Goal: Information Seeking & Learning: Learn about a topic

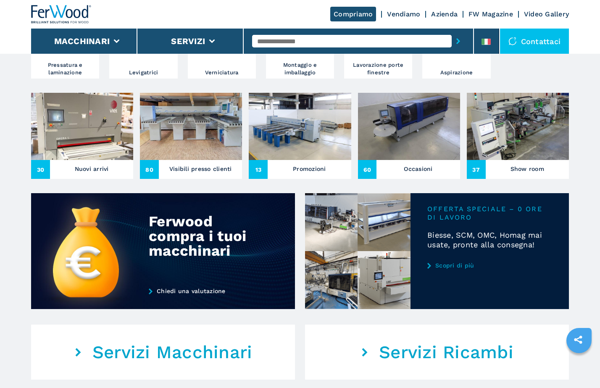
scroll to position [294, 0]
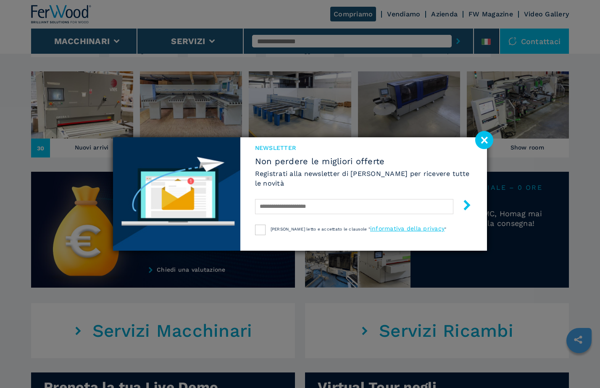
click at [486, 142] on image at bounding box center [484, 140] width 18 height 18
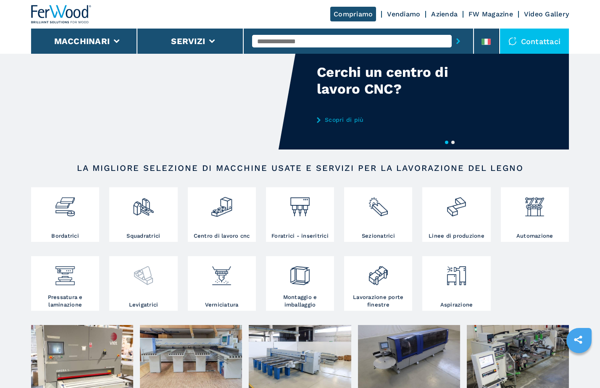
scroll to position [97, 0]
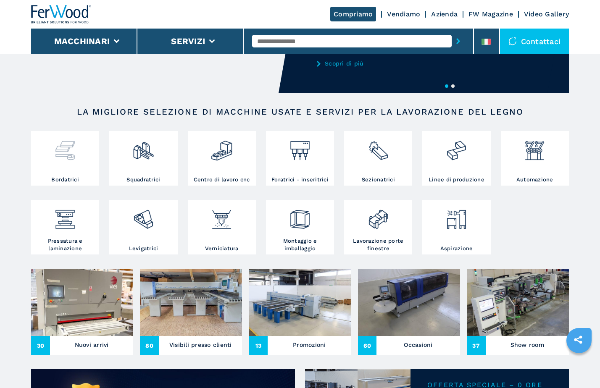
click at [76, 147] on img at bounding box center [65, 147] width 22 height 29
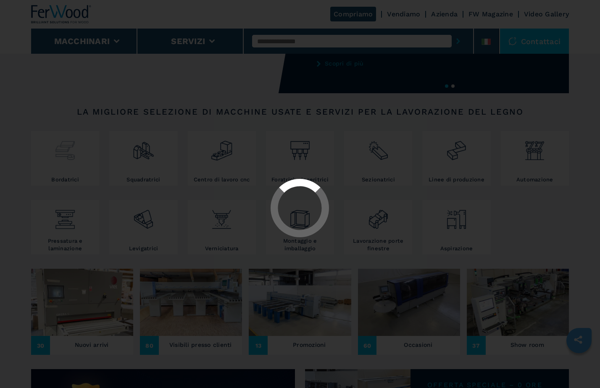
select select "**********"
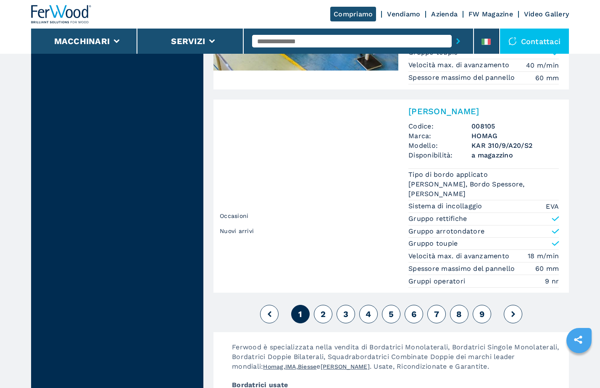
scroll to position [2100, 0]
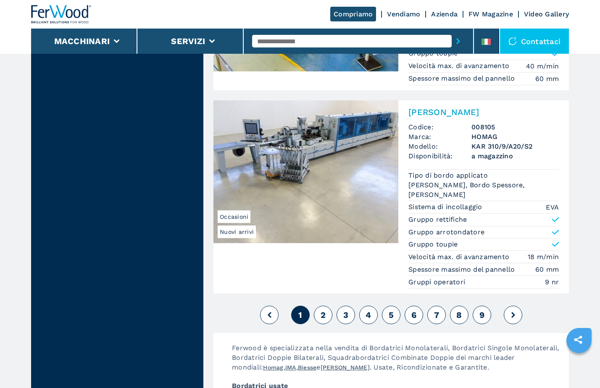
click at [511, 312] on icon at bounding box center [513, 315] width 4 height 6
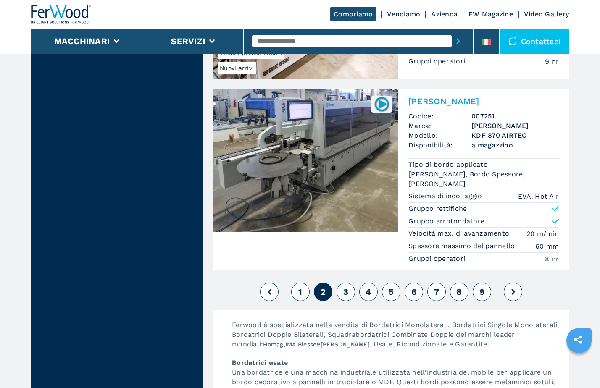
scroll to position [2100, 0]
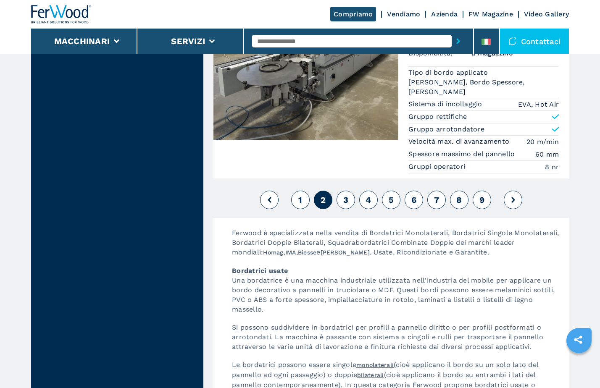
click at [515, 191] on button at bounding box center [513, 200] width 18 height 18
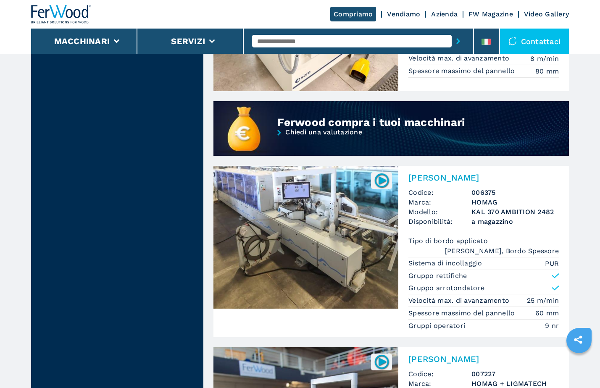
scroll to position [714, 0]
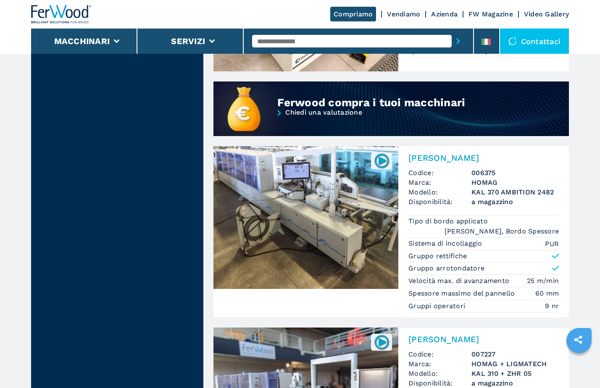
click at [308, 202] on img at bounding box center [305, 217] width 185 height 143
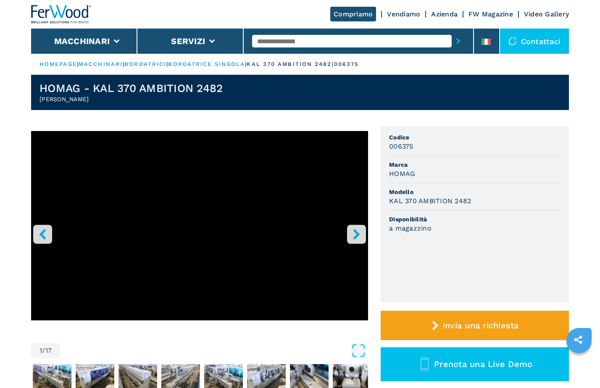
click at [357, 234] on icon "right-button" at bounding box center [356, 234] width 7 height 10
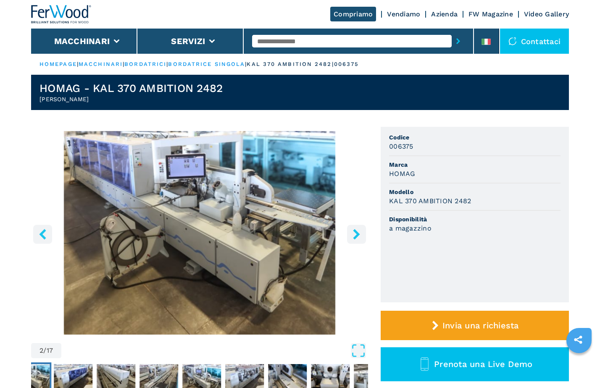
click at [357, 234] on icon "right-button" at bounding box center [356, 234] width 7 height 10
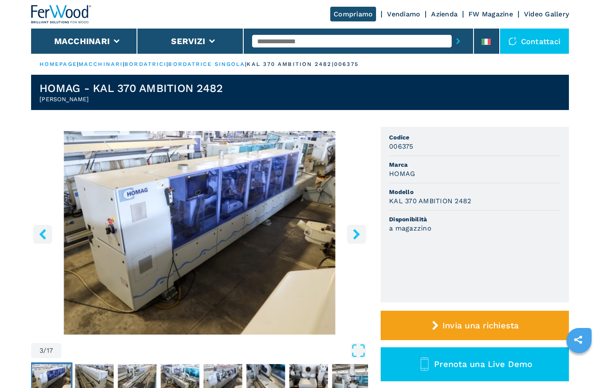
click at [357, 234] on icon "right-button" at bounding box center [356, 234] width 7 height 10
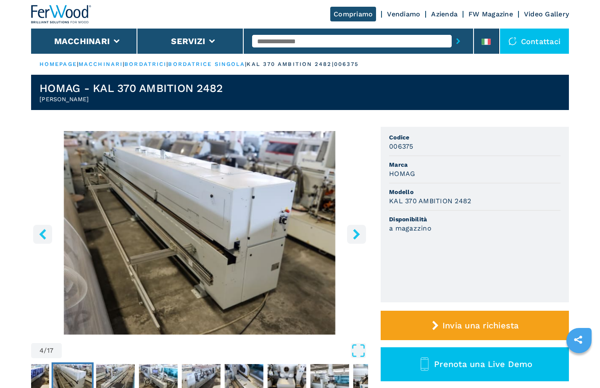
click at [357, 234] on icon "right-button" at bounding box center [356, 234] width 7 height 10
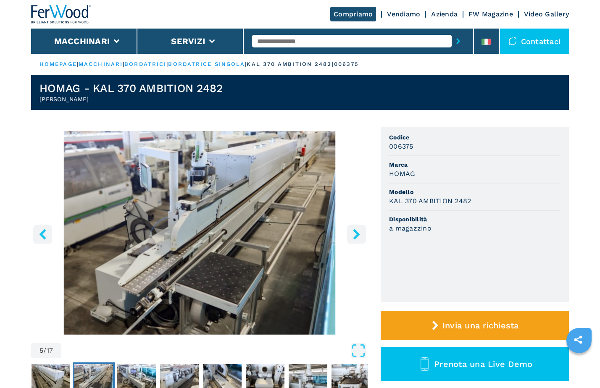
click at [357, 234] on icon "right-button" at bounding box center [356, 234] width 7 height 10
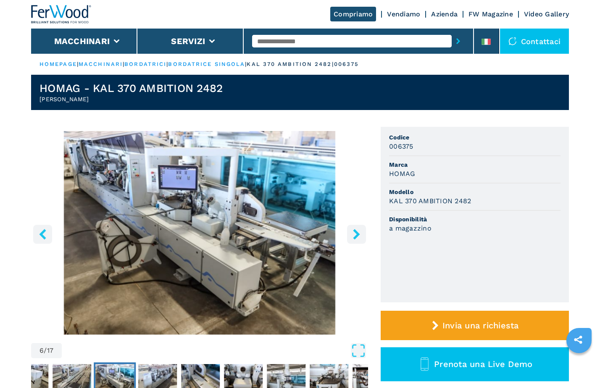
click at [357, 234] on icon "right-button" at bounding box center [356, 234] width 7 height 10
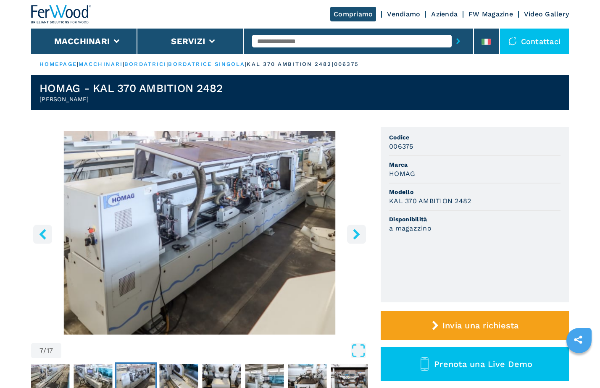
click at [357, 234] on icon "right-button" at bounding box center [356, 234] width 7 height 10
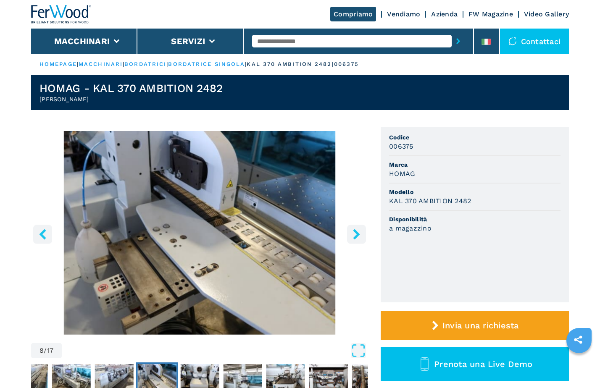
click at [357, 234] on icon "right-button" at bounding box center [356, 234] width 7 height 10
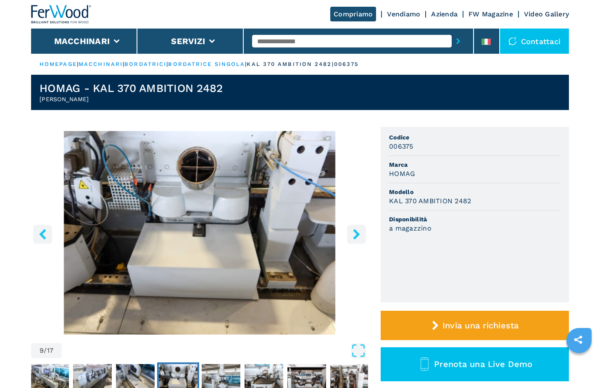
click at [357, 234] on icon "right-button" at bounding box center [356, 234] width 7 height 10
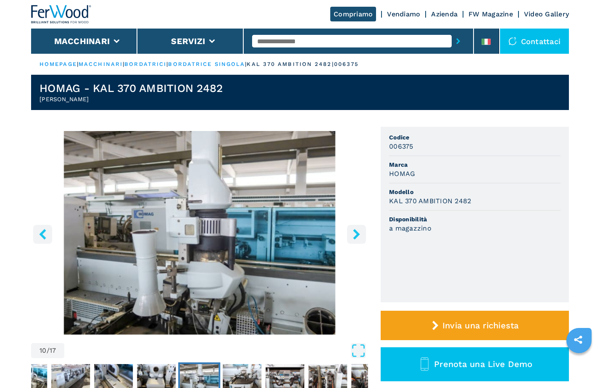
click at [357, 234] on icon "right-button" at bounding box center [356, 234] width 7 height 10
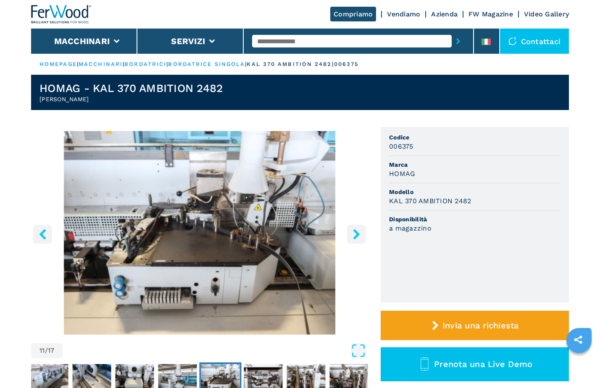
click at [357, 234] on icon "right-button" at bounding box center [356, 234] width 7 height 10
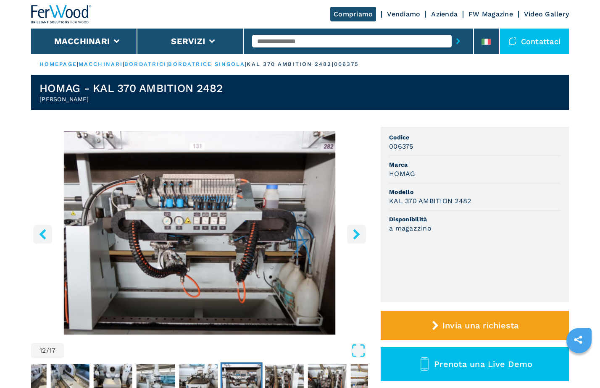
click at [357, 234] on icon "right-button" at bounding box center [356, 234] width 7 height 10
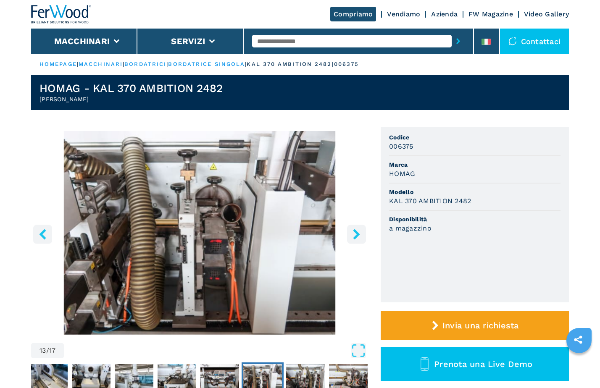
click at [357, 234] on icon "right-button" at bounding box center [356, 234] width 7 height 10
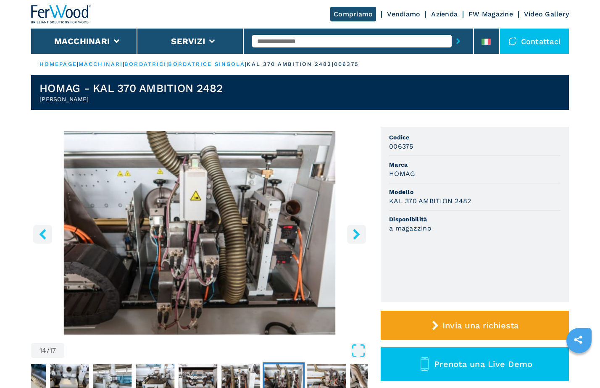
click at [357, 234] on icon "right-button" at bounding box center [356, 234] width 7 height 10
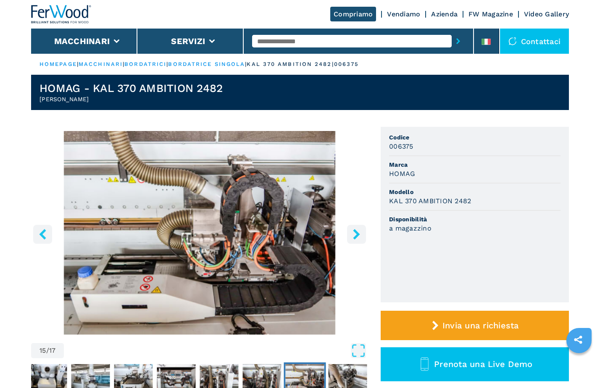
click at [357, 234] on icon "right-button" at bounding box center [356, 234] width 7 height 10
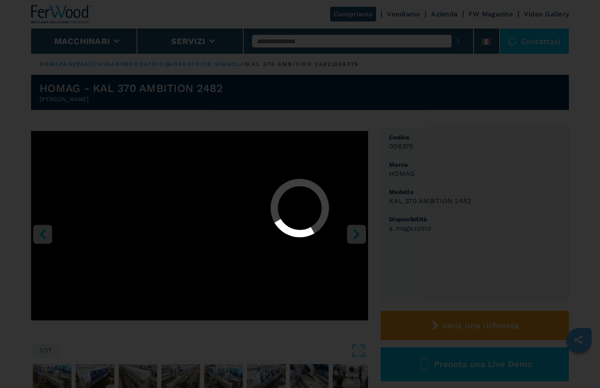
select select "**********"
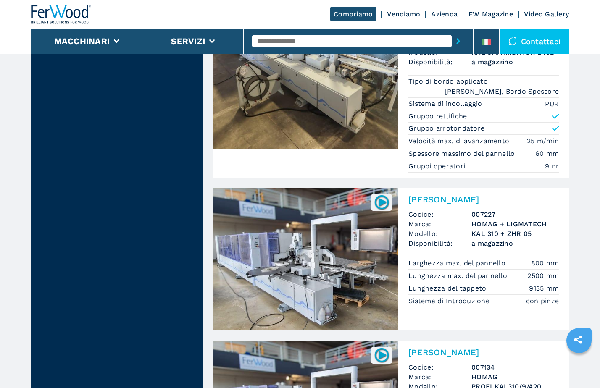
scroll to position [882, 0]
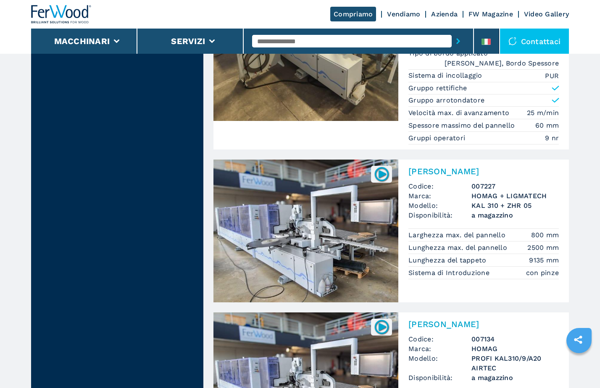
click at [319, 238] on img at bounding box center [305, 231] width 185 height 143
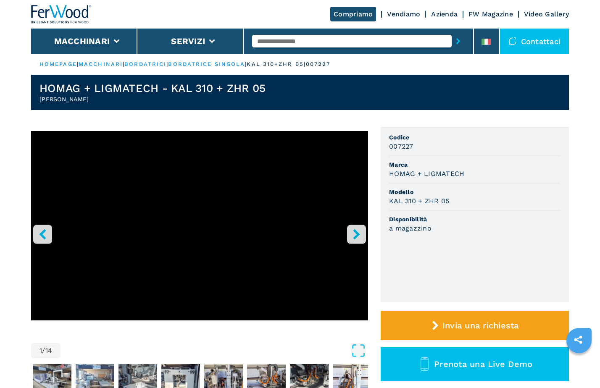
click at [356, 232] on icon "right-button" at bounding box center [356, 234] width 7 height 10
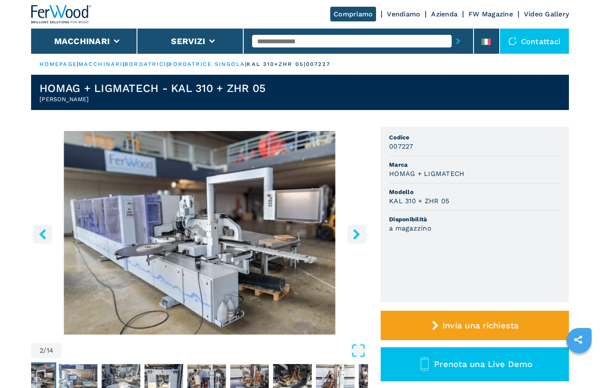
click at [356, 232] on icon "right-button" at bounding box center [356, 234] width 7 height 10
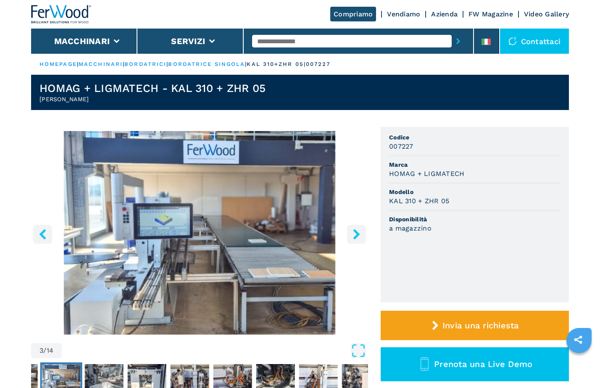
click at [356, 232] on icon "right-button" at bounding box center [356, 234] width 7 height 10
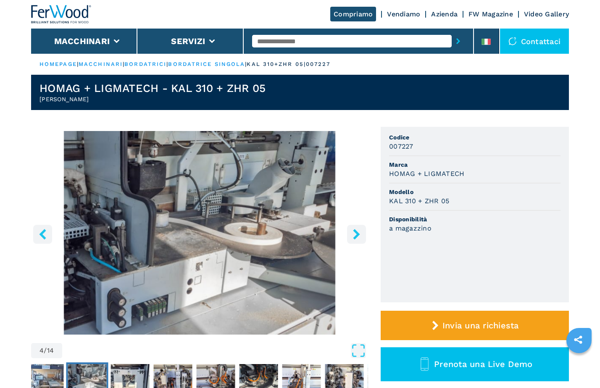
click at [356, 232] on icon "right-button" at bounding box center [356, 234] width 7 height 10
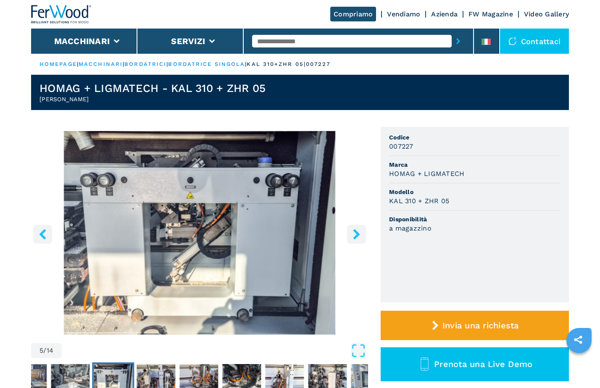
click at [356, 232] on icon "right-button" at bounding box center [356, 234] width 7 height 10
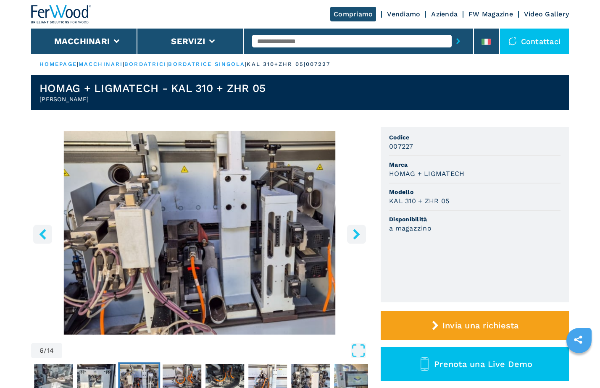
click at [356, 232] on icon "right-button" at bounding box center [356, 234] width 7 height 10
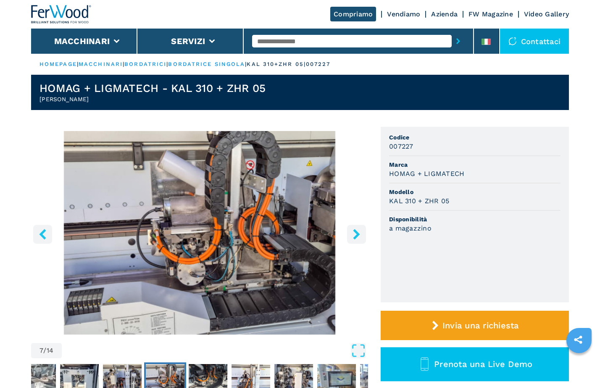
click at [356, 232] on icon "right-button" at bounding box center [356, 234] width 7 height 10
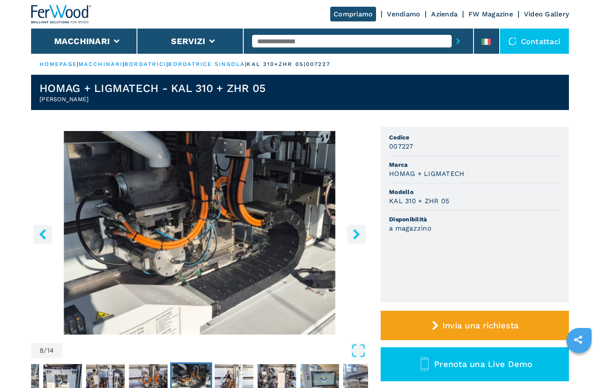
click at [356, 232] on icon "right-button" at bounding box center [356, 234] width 7 height 10
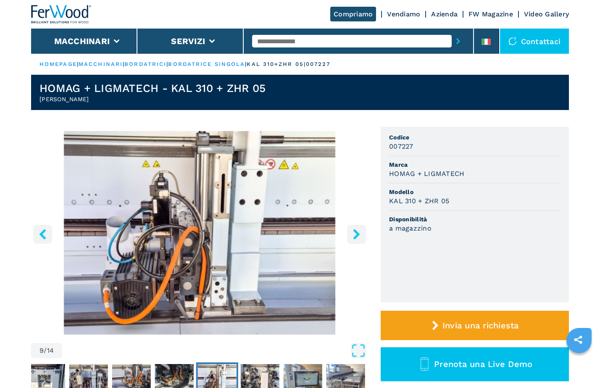
click at [356, 232] on icon "right-button" at bounding box center [356, 234] width 7 height 10
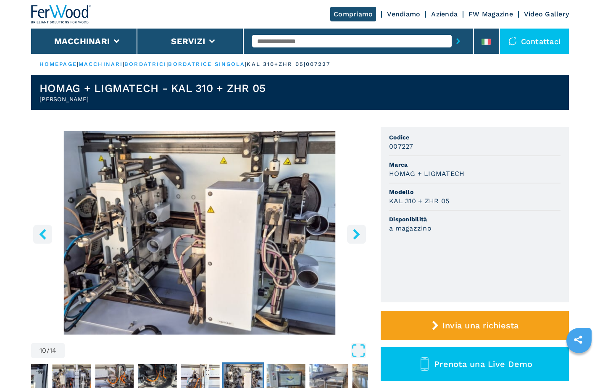
click at [356, 232] on icon "right-button" at bounding box center [356, 234] width 7 height 10
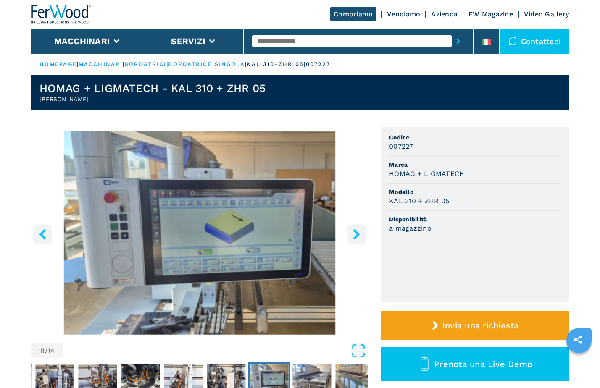
click at [356, 232] on icon "right-button" at bounding box center [356, 234] width 7 height 10
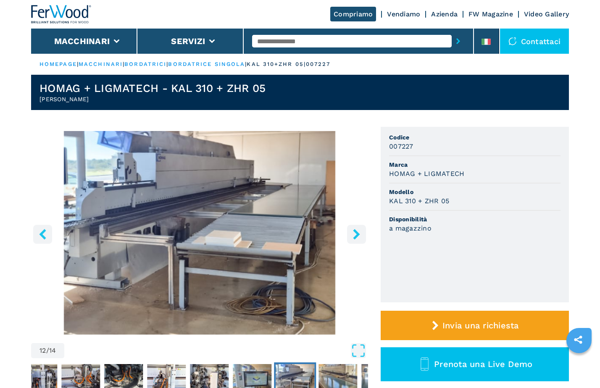
click at [356, 232] on icon "right-button" at bounding box center [356, 234] width 7 height 10
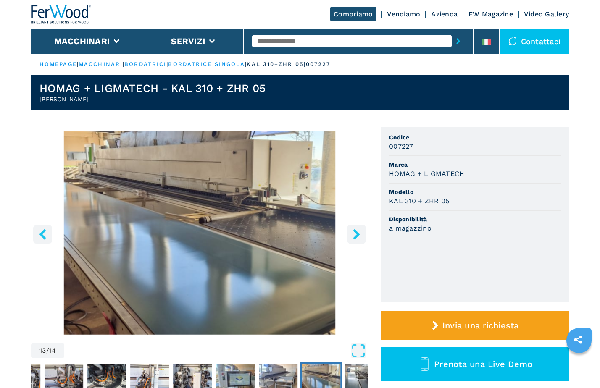
click at [358, 233] on icon "right-button" at bounding box center [356, 234] width 7 height 10
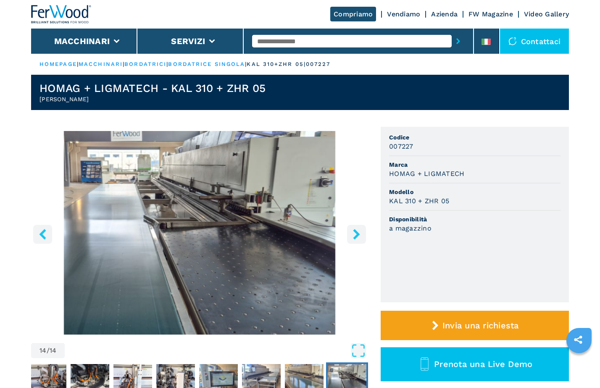
click at [358, 233] on icon "right-button" at bounding box center [356, 234] width 7 height 10
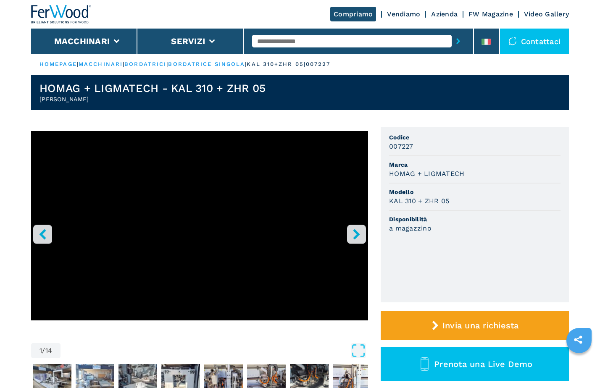
click at [412, 13] on link "Vendiamo" at bounding box center [403, 14] width 33 height 8
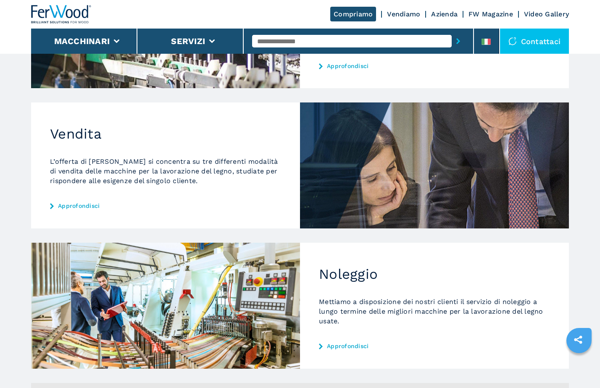
scroll to position [378, 0]
